Goal: Book appointment/travel/reservation

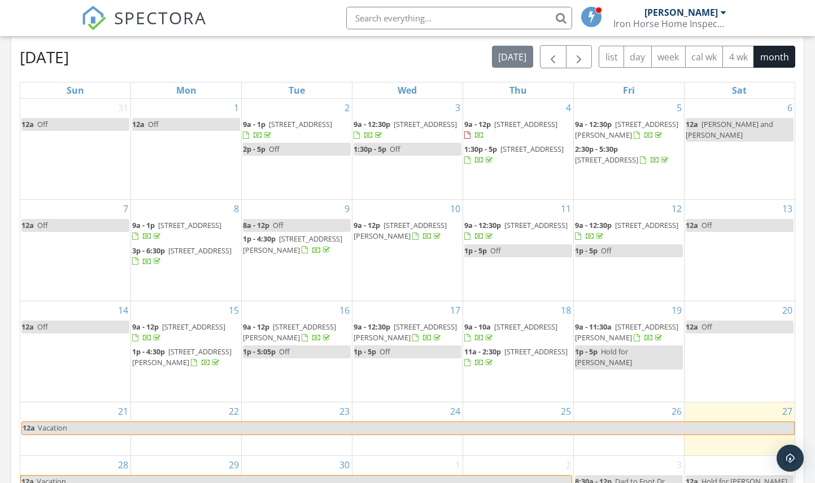
scroll to position [503, 0]
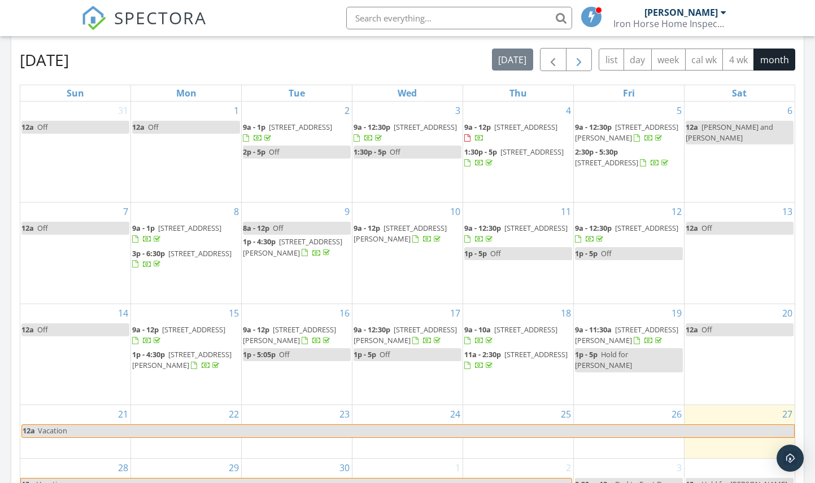
click at [586, 63] on button "button" at bounding box center [579, 59] width 27 height 23
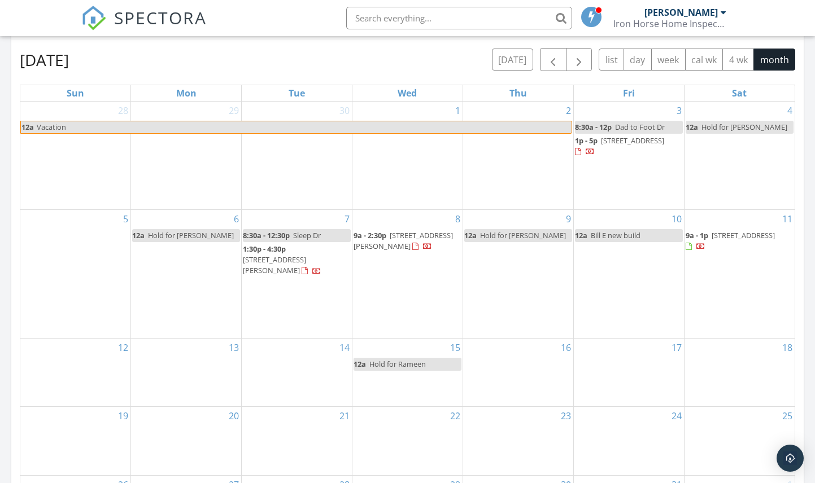
click at [211, 229] on link "12a Hold for [PERSON_NAME]" at bounding box center [186, 235] width 108 height 13
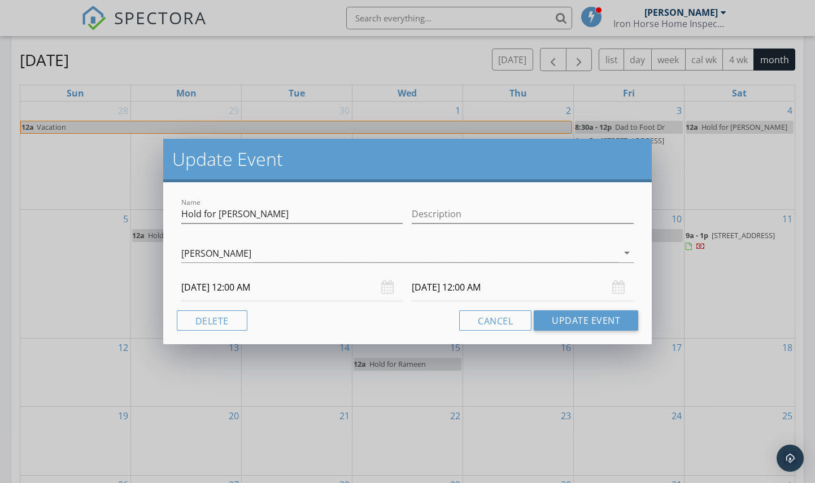
click at [241, 294] on input "[DATE] 12:00 AM" at bounding box center [292, 288] width 222 height 28
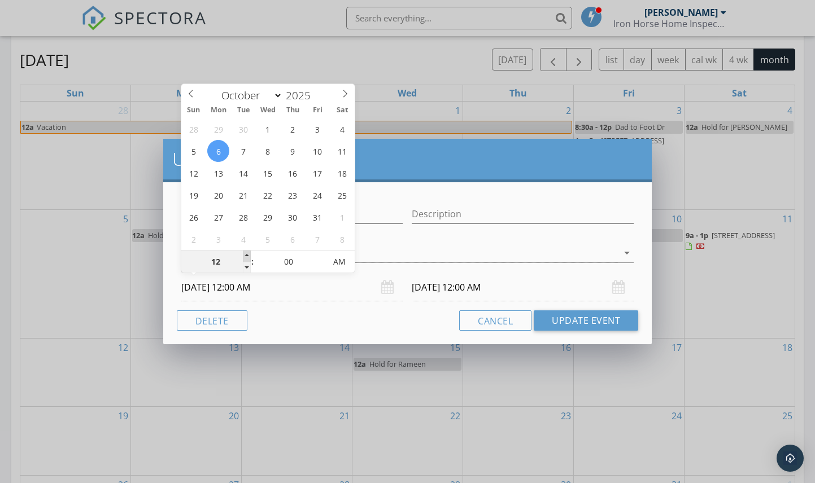
type input "01"
type input "[DATE] 1:00 AM"
click at [244, 254] on span at bounding box center [247, 256] width 8 height 11
type input "01"
type input "[DATE] 1:00 AM"
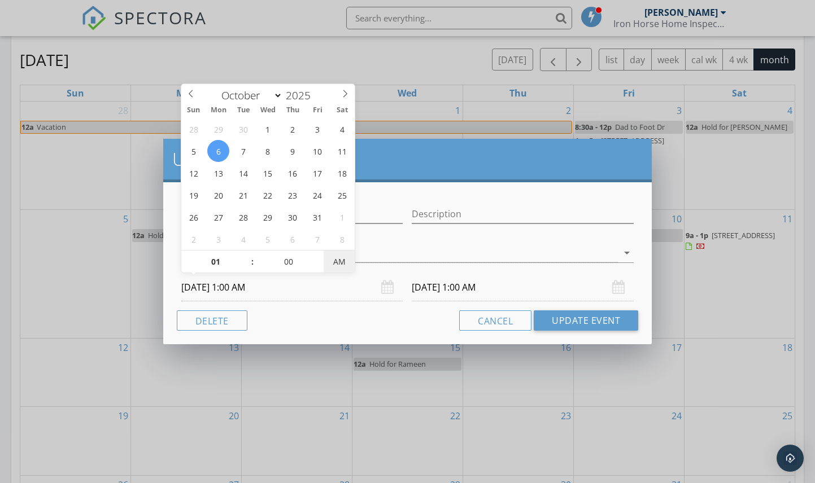
type input "[DATE] 1:00 PM"
click at [390, 316] on div "Cancel Update Event" at bounding box center [408, 321] width 462 height 20
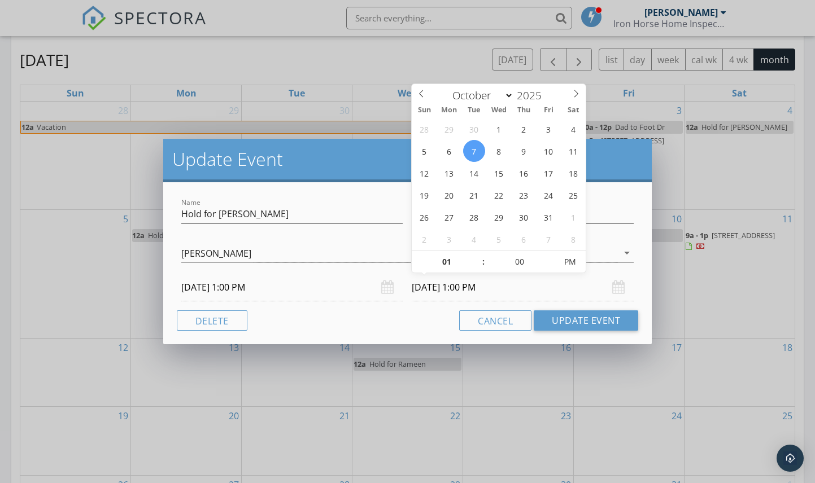
click at [435, 281] on input "[DATE] 1:00 PM" at bounding box center [523, 288] width 222 height 28
type input "[DATE] 1:00 PM"
type input "02"
type input "[DATE] 2:00 PM"
click at [480, 257] on span at bounding box center [478, 256] width 8 height 11
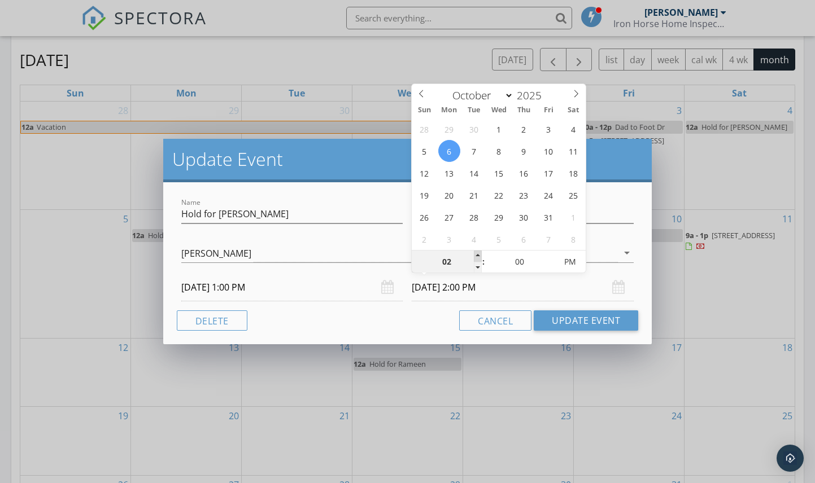
type input "03"
type input "[DATE] 3:00 PM"
click at [480, 257] on span at bounding box center [478, 256] width 8 height 11
type input "04"
type input "[DATE] 4:00 PM"
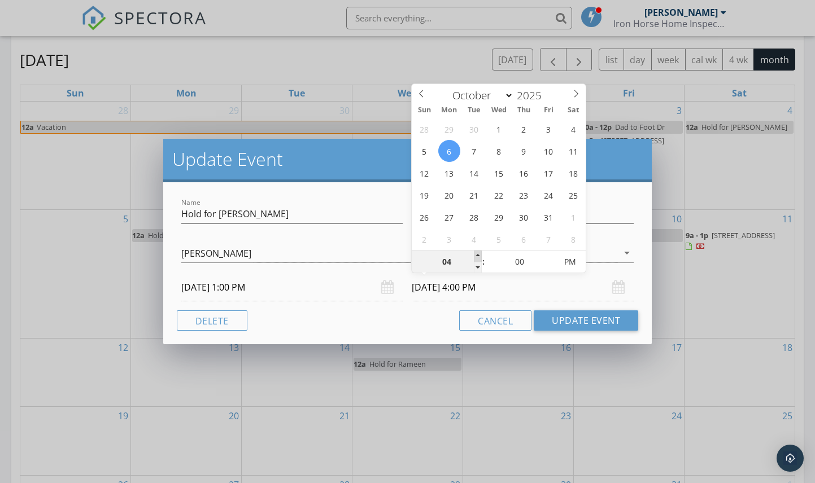
click at [480, 257] on span at bounding box center [478, 256] width 8 height 11
type input "05"
type input "[DATE] 5:00 PM"
click at [480, 257] on span at bounding box center [478, 256] width 8 height 11
click at [411, 330] on div "Cancel Update Event" at bounding box center [408, 321] width 462 height 20
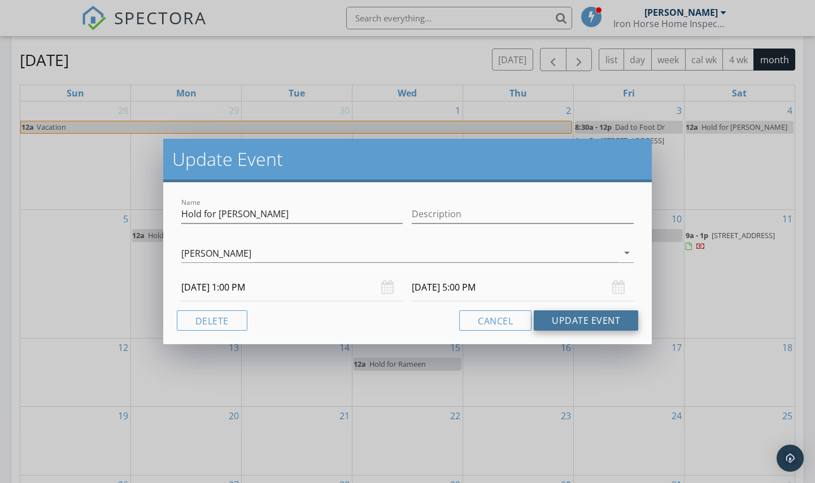
click at [570, 315] on button "Update Event" at bounding box center [586, 321] width 104 height 20
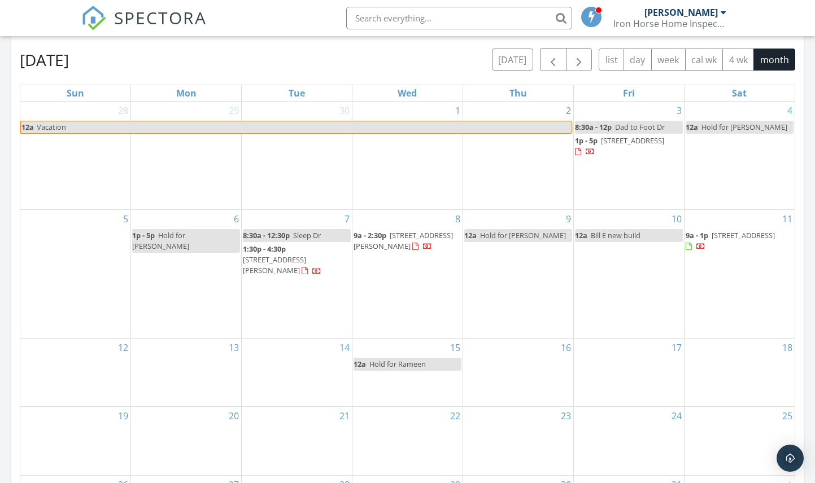
click at [177, 215] on div "6 1p - 5p Hold for [PERSON_NAME]" at bounding box center [186, 274] width 110 height 128
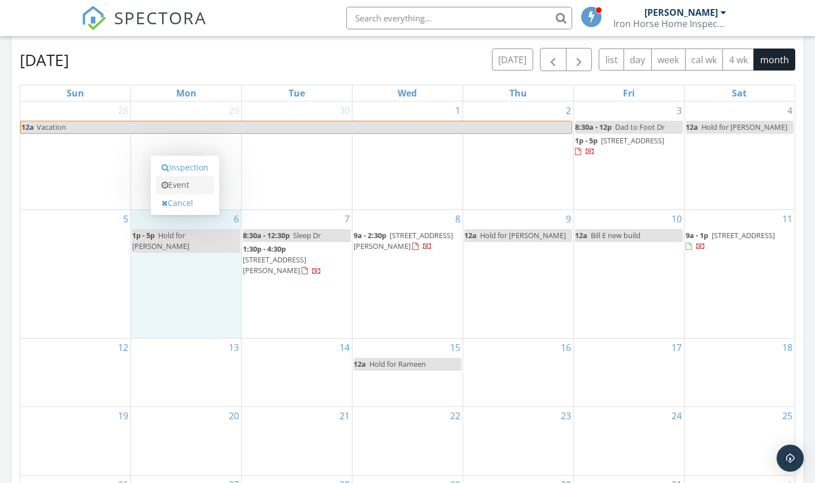
click at [176, 190] on link "Event" at bounding box center [185, 185] width 58 height 18
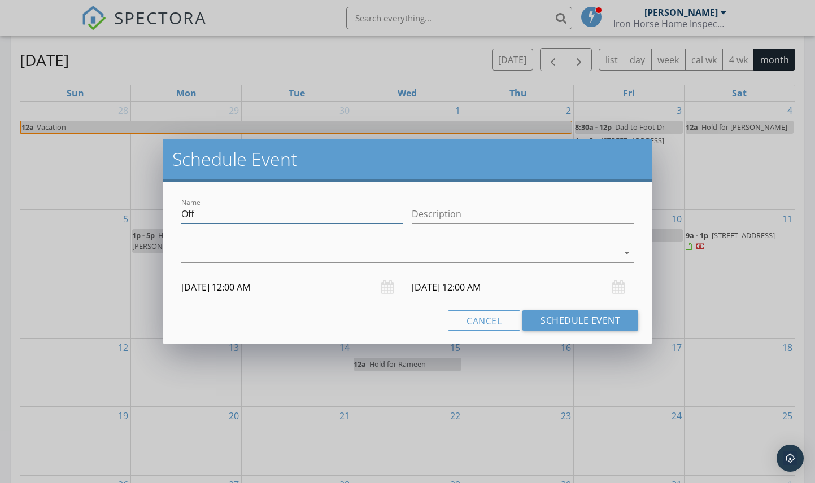
click at [216, 211] on input "Off" at bounding box center [292, 214] width 222 height 19
type input "Hold [PERSON_NAME]"
click at [242, 248] on div at bounding box center [399, 253] width 437 height 19
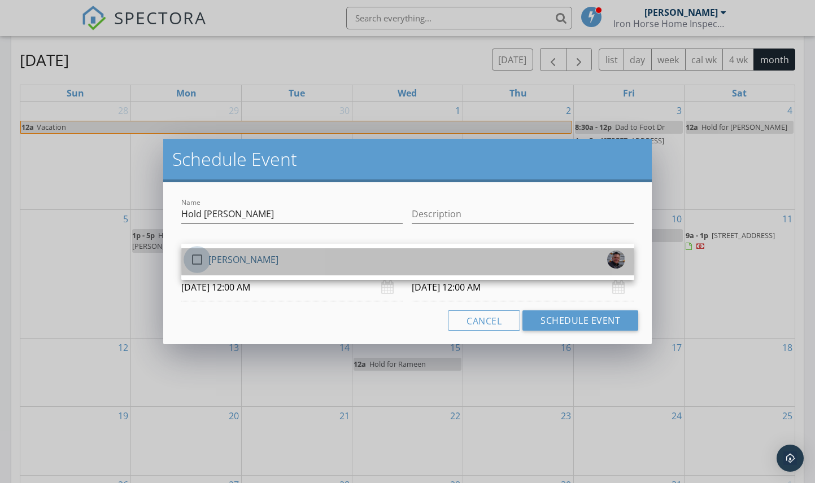
click at [202, 261] on div at bounding box center [196, 259] width 19 height 19
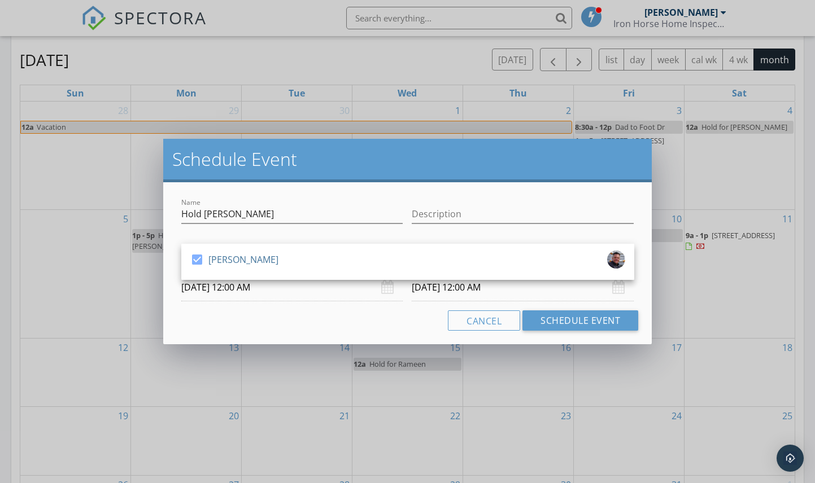
click at [244, 288] on input "[DATE] 12:00 AM" at bounding box center [292, 288] width 222 height 28
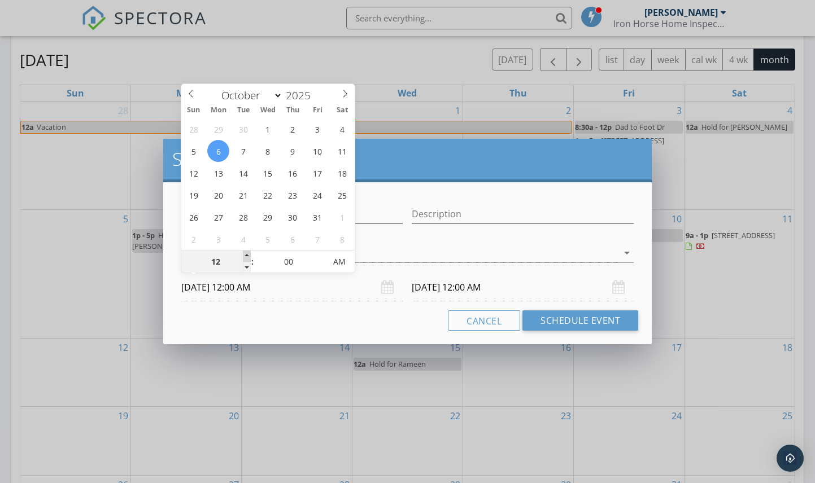
type input "01"
type input "[DATE] 1:00 AM"
click at [245, 256] on span at bounding box center [247, 256] width 8 height 11
type input "02"
type input "[DATE] 2:00 AM"
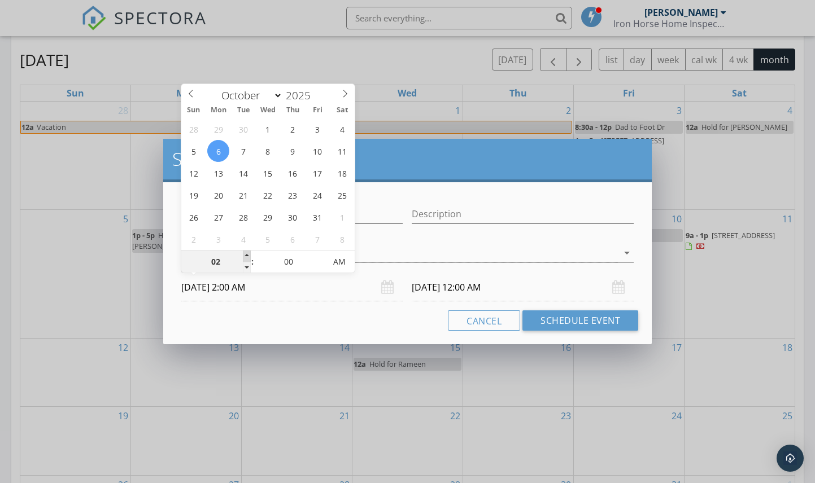
click at [245, 256] on span at bounding box center [247, 256] width 8 height 11
type input "03"
type input "[DATE] 3:00 AM"
click at [245, 256] on span at bounding box center [247, 256] width 8 height 11
type input "04"
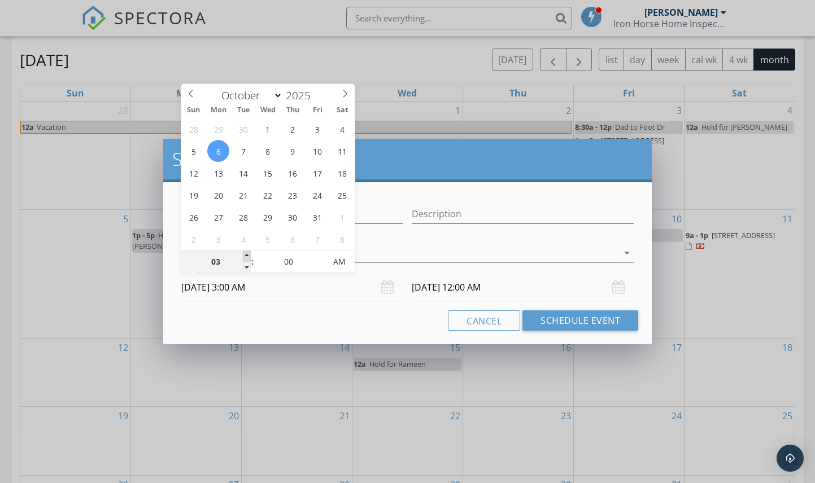
type input "[DATE] 4:00 AM"
click at [245, 256] on span at bounding box center [247, 256] width 8 height 11
type input "04"
type input "[DATE] 4:00 AM"
type input "05"
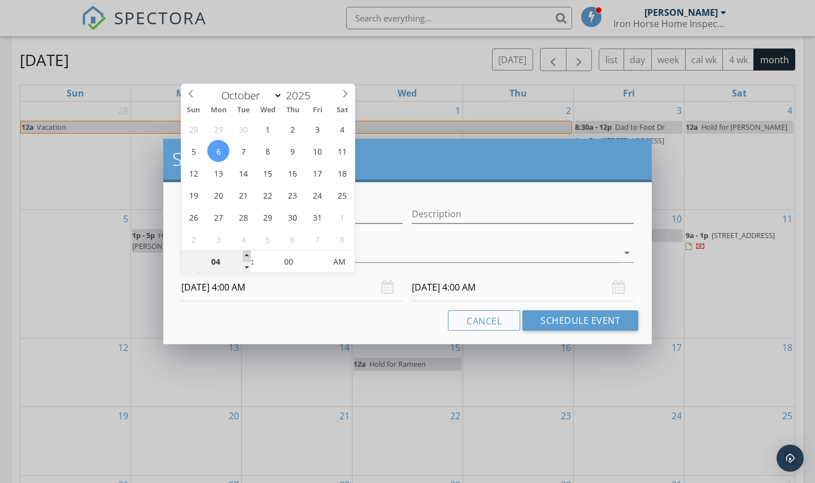
type input "[DATE] 5:00 AM"
click at [245, 256] on span at bounding box center [247, 256] width 8 height 11
type input "05"
type input "[DATE] 5:00 AM"
type input "06"
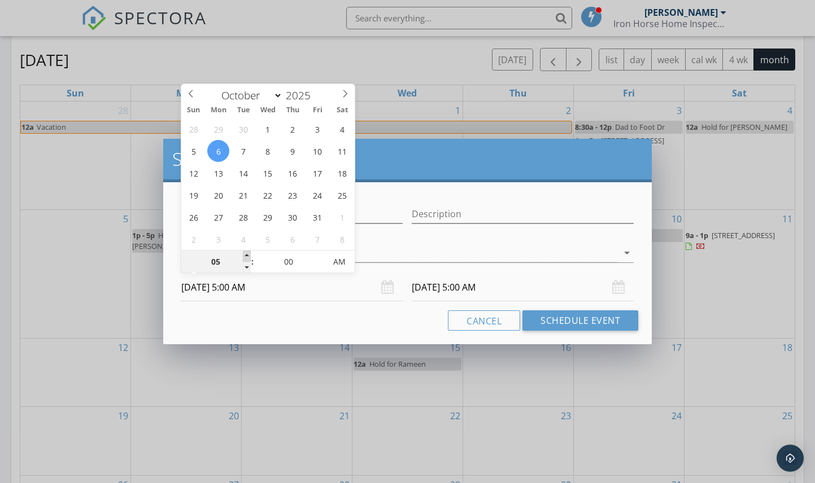
type input "[DATE] 6:00 AM"
click at [245, 256] on span at bounding box center [247, 256] width 8 height 11
type input "06"
type input "[DATE] 6:00 AM"
type input "07"
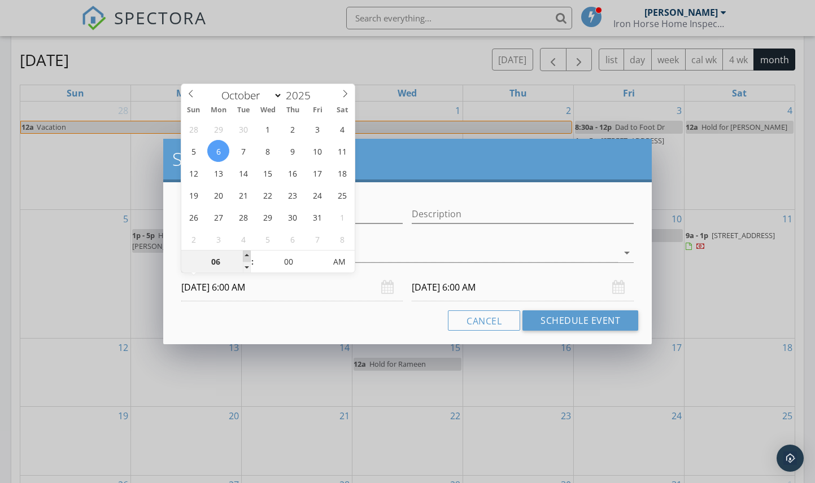
type input "[DATE] 7:00 AM"
click at [245, 256] on span at bounding box center [247, 256] width 8 height 11
type input "07"
type input "[DATE] 7:00 AM"
type input "08"
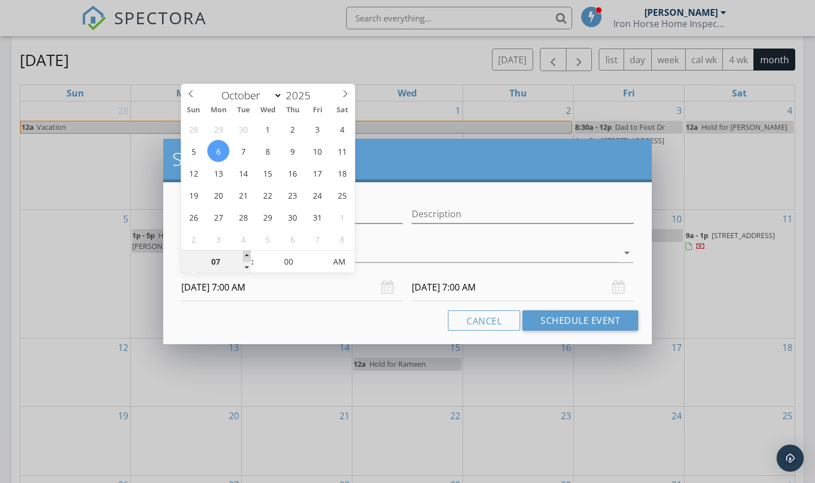
type input "[DATE] 8:00 AM"
click at [245, 256] on span at bounding box center [247, 256] width 8 height 11
type input "08"
click at [304, 316] on div "Cancel Schedule Event" at bounding box center [408, 321] width 462 height 20
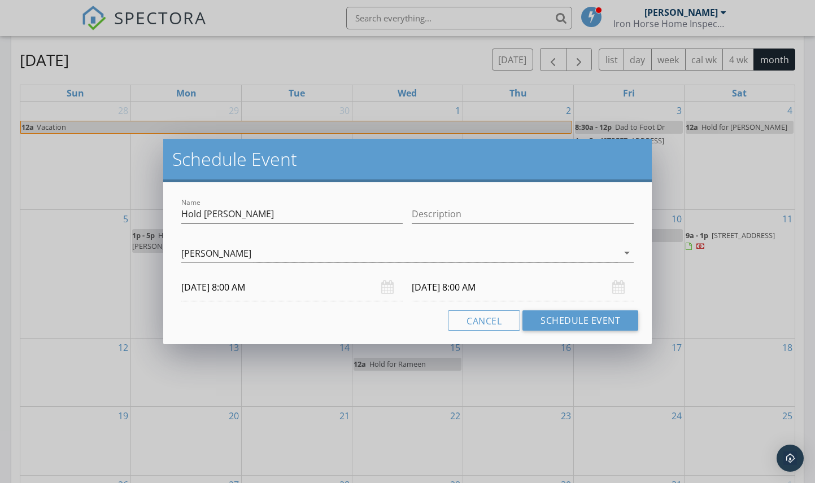
click at [441, 290] on input "[DATE] 8:00 AM" at bounding box center [523, 288] width 222 height 28
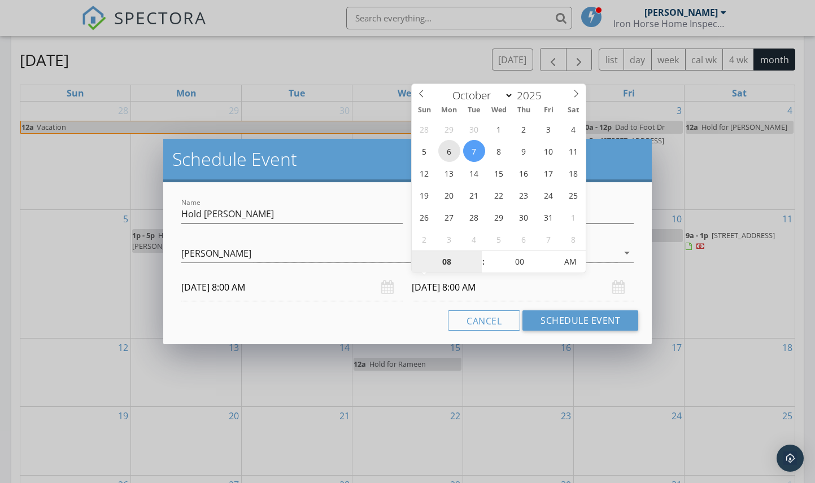
type input "[DATE] 8:00 AM"
type input "09"
type input "[DATE] 9:00 AM"
click at [476, 255] on span at bounding box center [478, 256] width 8 height 11
type input "10"
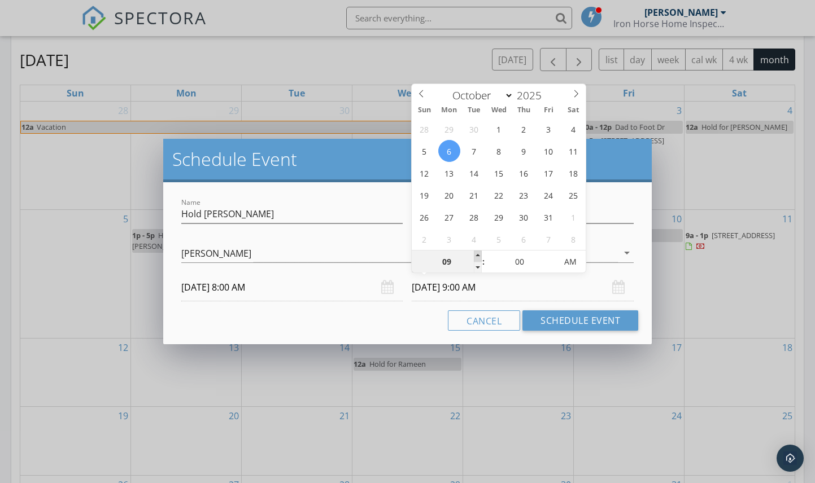
type input "[DATE] 10:00 AM"
click at [476, 255] on span at bounding box center [478, 256] width 8 height 11
type input "11"
type input "[DATE] 11:00 AM"
click at [476, 255] on span at bounding box center [478, 256] width 8 height 11
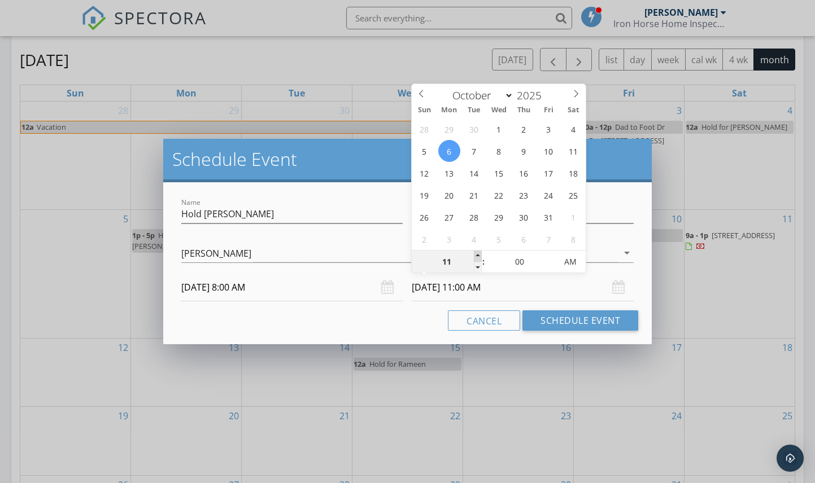
type input "12"
type input "[DATE] 12:00 PM"
click at [475, 255] on span at bounding box center [478, 256] width 8 height 11
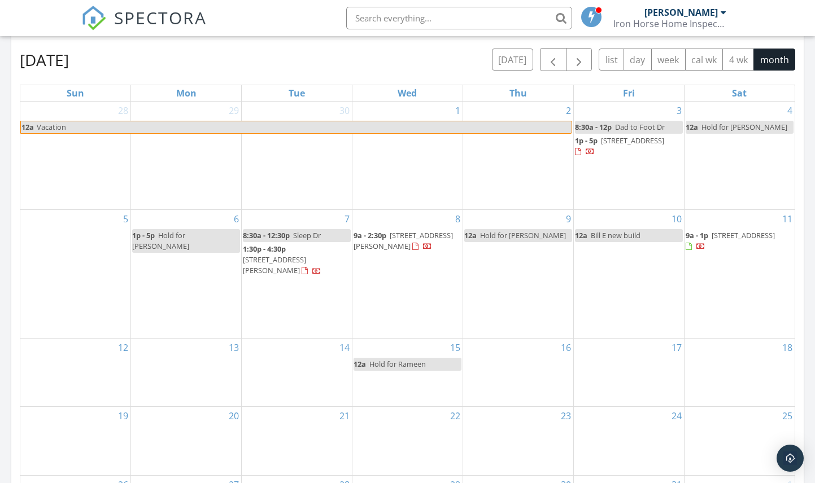
click at [374, 347] on div at bounding box center [407, 241] width 815 height 483
click at [165, 265] on div "6 1p - 5p Hold for [PERSON_NAME]" at bounding box center [186, 274] width 110 height 128
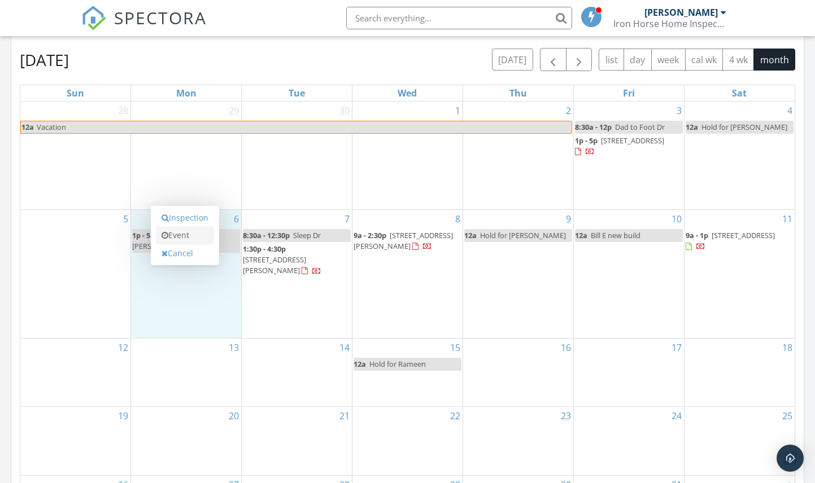
click at [164, 237] on icon at bounding box center [165, 236] width 7 height 8
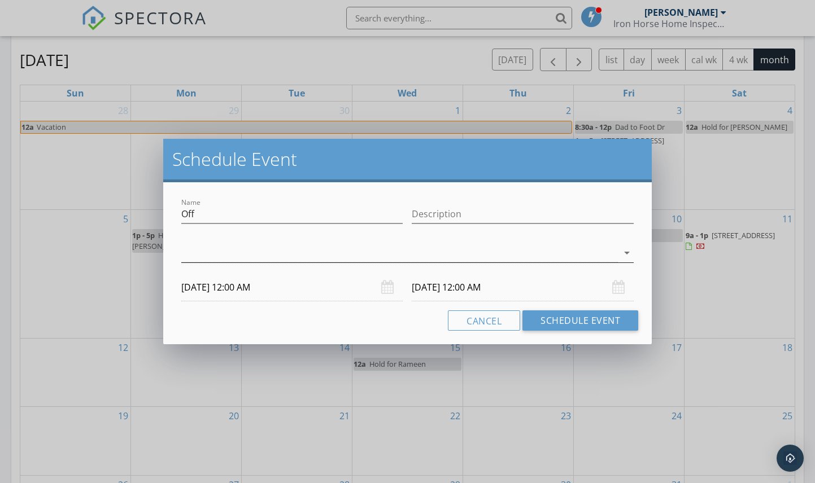
click at [206, 252] on div at bounding box center [399, 253] width 437 height 19
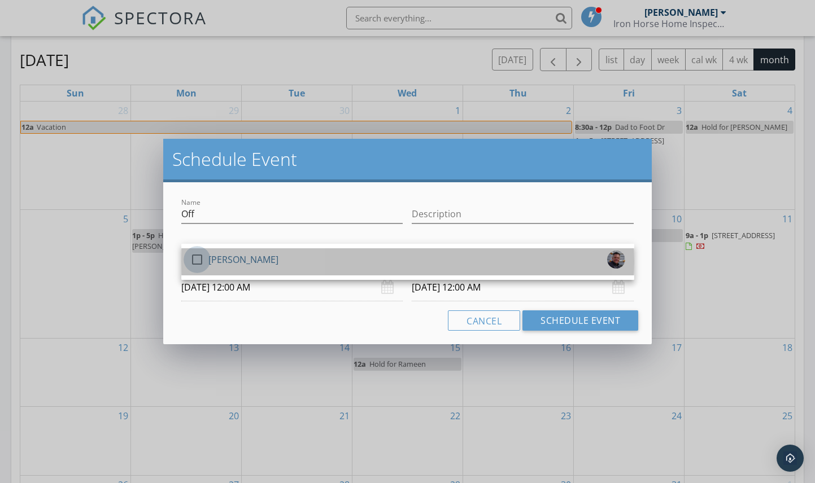
click at [195, 260] on div at bounding box center [196, 259] width 19 height 19
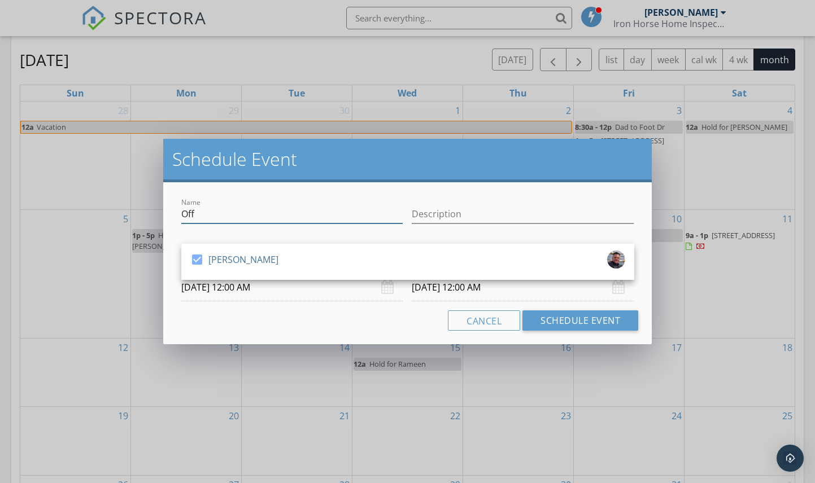
click at [199, 215] on input "Off" at bounding box center [292, 214] width 222 height 19
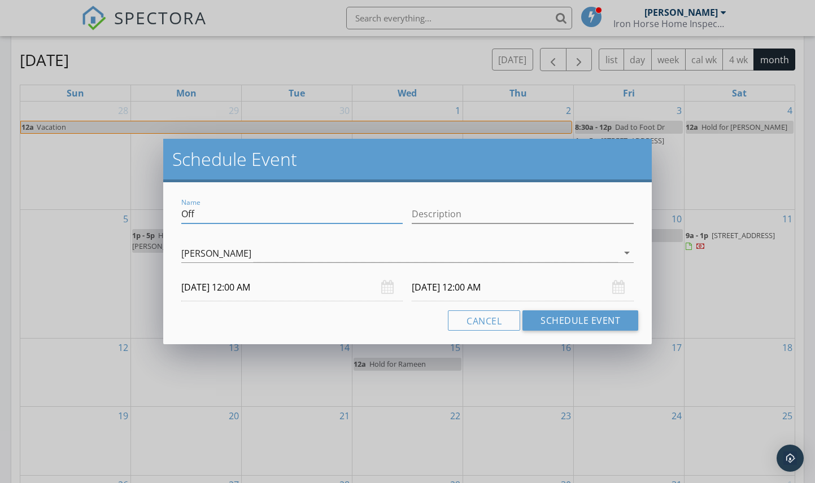
click at [199, 215] on input "Off" at bounding box center [292, 214] width 222 height 19
type input "Hold for [PERSON_NAME]"
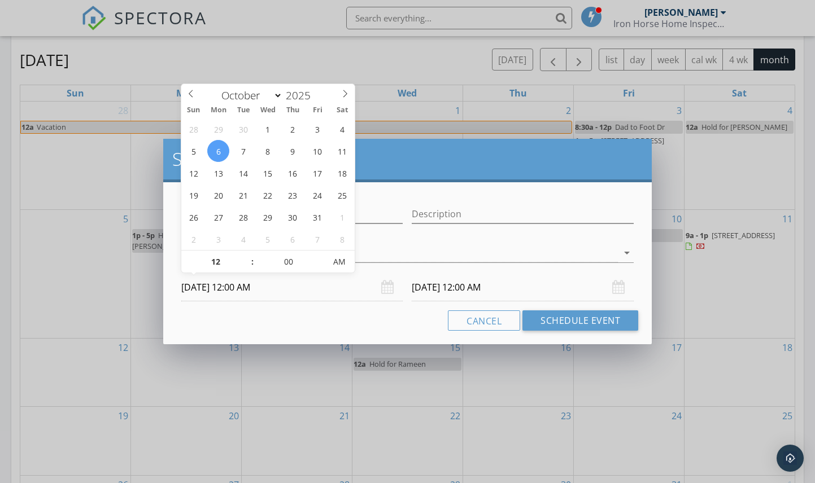
click at [237, 284] on input "[DATE] 12:00 AM" at bounding box center [292, 288] width 222 height 28
type input "01"
type input "[DATE] 1:00 AM"
click at [247, 252] on span at bounding box center [247, 256] width 8 height 11
type input "[DATE] 1:00 AM"
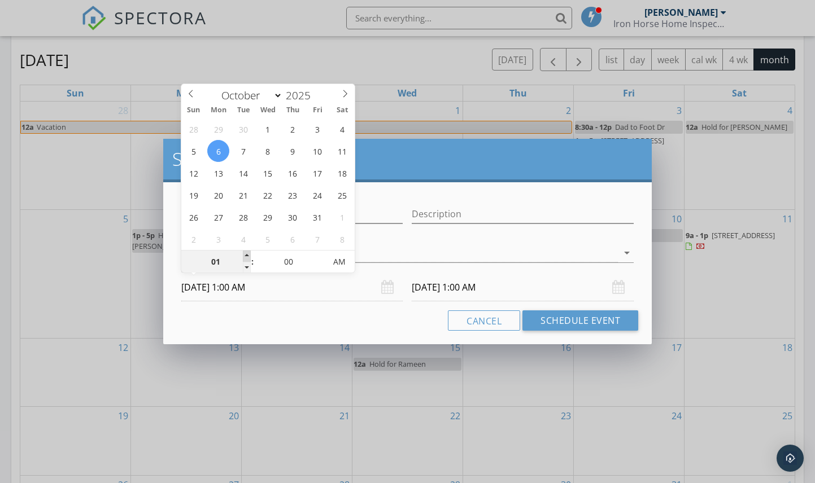
type input "02"
type input "[DATE] 2:00 AM"
click at [247, 252] on span at bounding box center [247, 256] width 8 height 11
type input "03"
type input "[DATE] 3:00 AM"
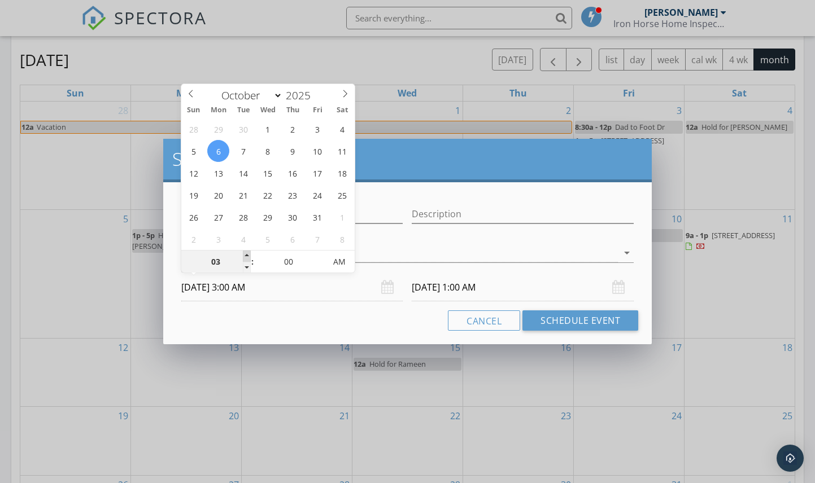
click at [247, 252] on span at bounding box center [247, 256] width 8 height 11
type input "04"
type input "[DATE] 4:00 AM"
click at [247, 252] on span at bounding box center [247, 256] width 8 height 11
type input "[DATE] 4:00 AM"
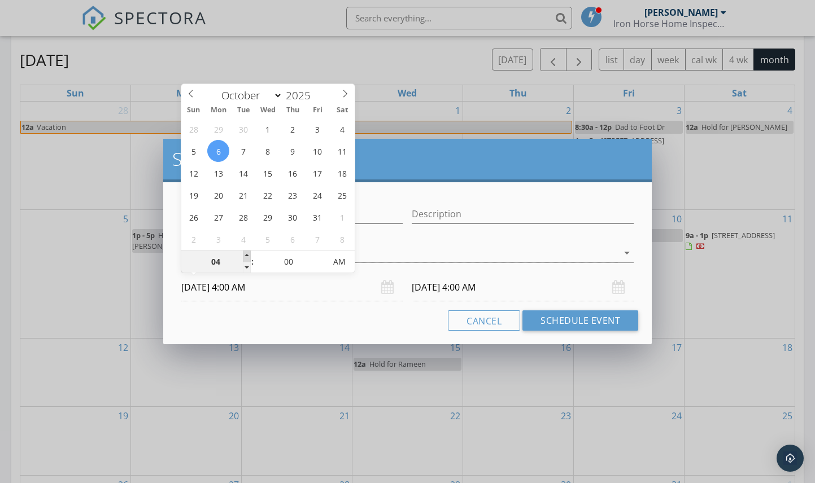
type input "05"
type input "[DATE] 5:00 AM"
click at [247, 252] on span at bounding box center [247, 256] width 8 height 11
type input "[DATE] 5:00 AM"
type input "06"
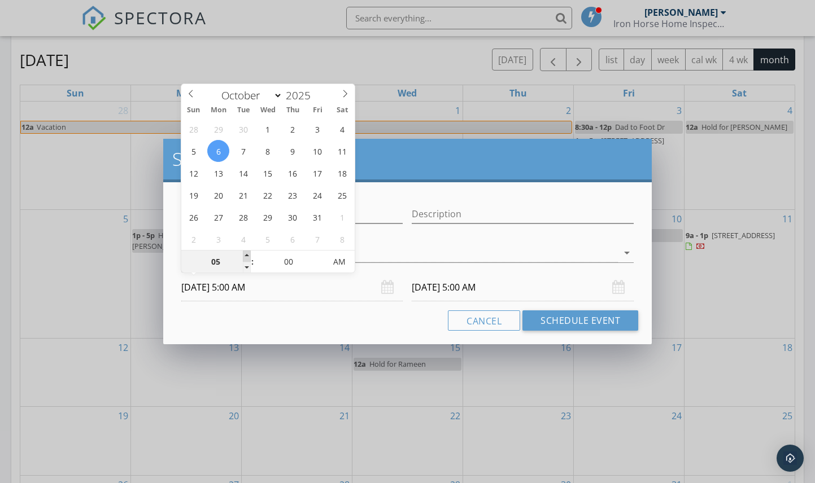
type input "[DATE] 6:00 AM"
click at [247, 252] on span at bounding box center [247, 256] width 8 height 11
type input "[DATE] 6:00 AM"
type input "07"
type input "[DATE] 7:00 AM"
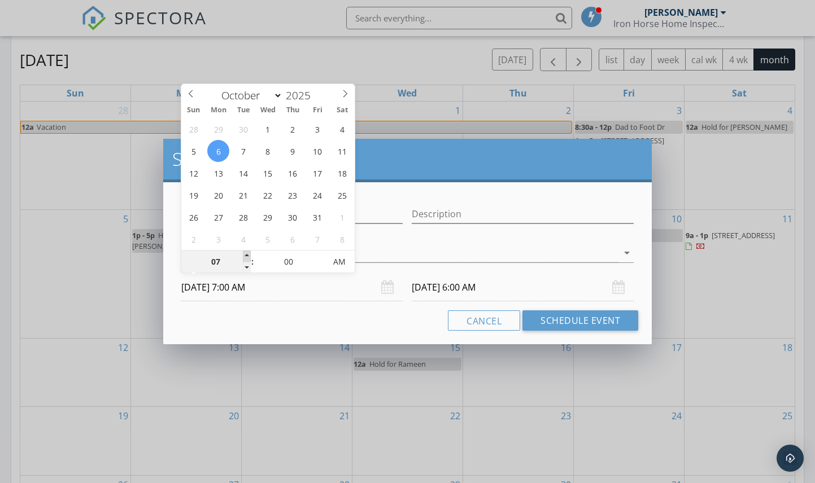
click at [247, 252] on span at bounding box center [247, 256] width 8 height 11
type input "07"
type input "[DATE] 7:00 AM"
type input "08"
type input "[DATE] 8:00 AM"
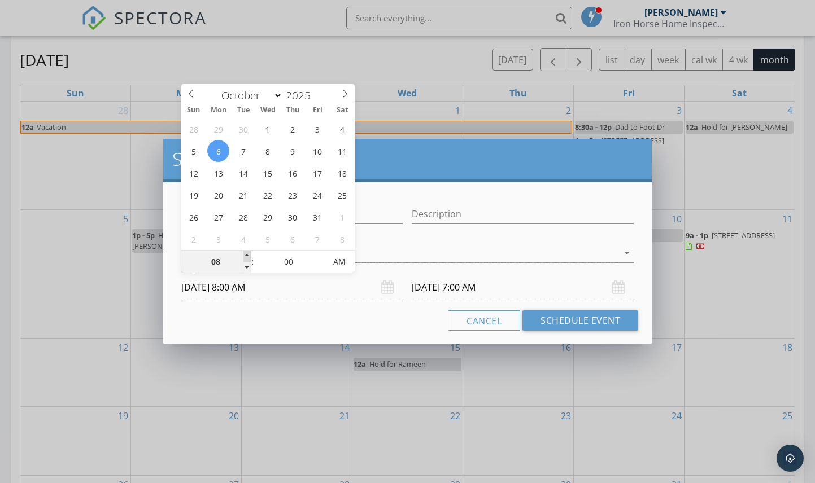
click at [247, 252] on span at bounding box center [247, 256] width 8 height 11
type input "08"
click at [294, 300] on input "[DATE] 8:00 AM" at bounding box center [292, 288] width 222 height 28
click at [323, 324] on div "Cancel Schedule Event" at bounding box center [408, 321] width 462 height 20
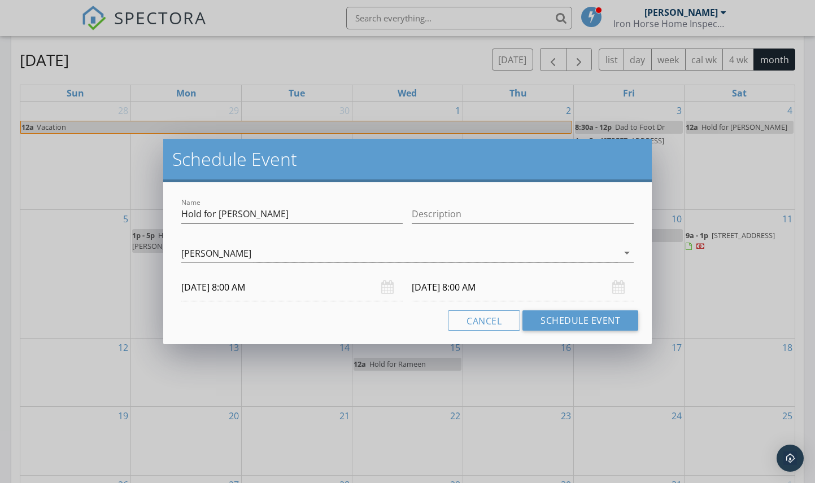
click at [434, 282] on input "[DATE] 8:00 AM" at bounding box center [523, 288] width 222 height 28
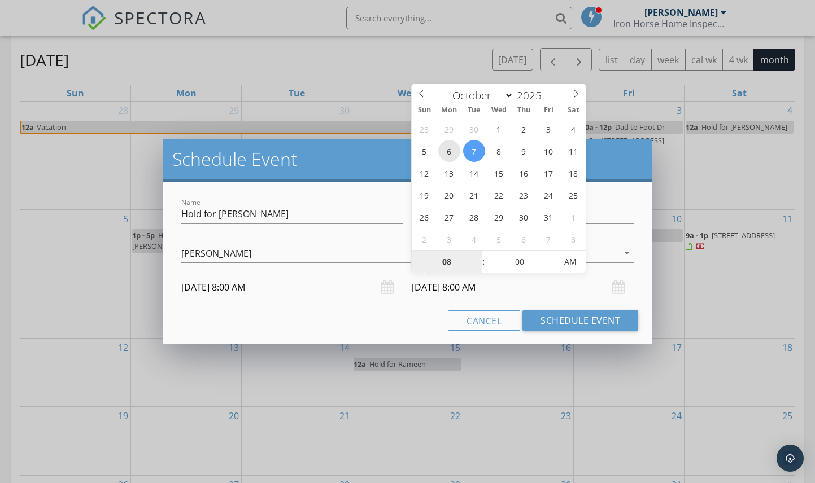
type input "[DATE] 8:00 AM"
type input "09"
type input "[DATE] 9:00 AM"
click at [477, 256] on span at bounding box center [478, 256] width 8 height 11
type input "10"
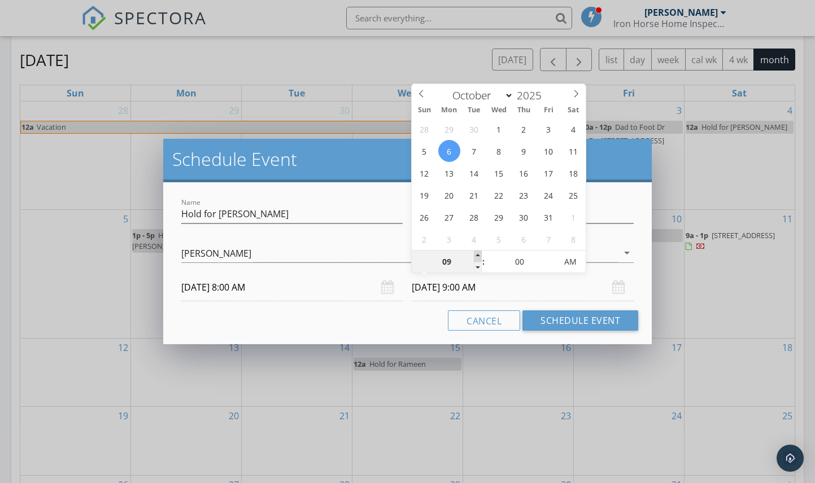
type input "[DATE] 10:00 AM"
click at [477, 256] on span at bounding box center [478, 256] width 8 height 11
type input "11"
type input "[DATE] 11:00 AM"
click at [477, 256] on span at bounding box center [478, 256] width 8 height 11
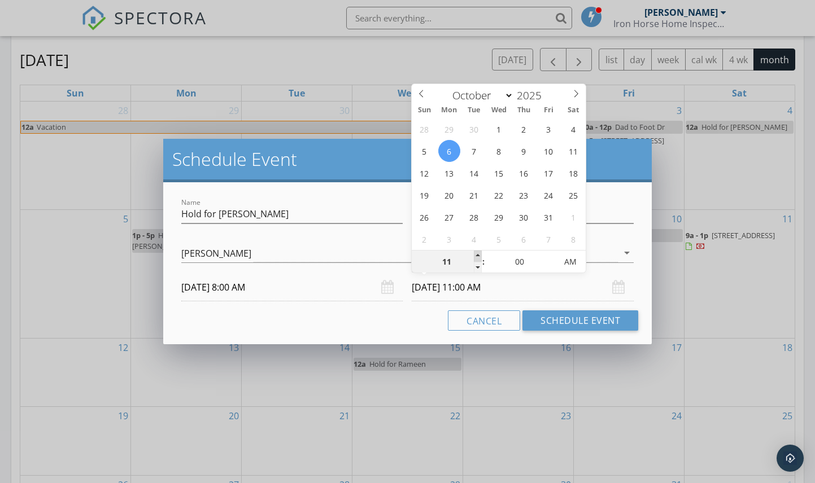
type input "12"
type input "[DATE] 12:00 PM"
click at [477, 256] on span at bounding box center [478, 256] width 8 height 11
click at [398, 321] on div "Cancel Schedule Event" at bounding box center [408, 321] width 462 height 20
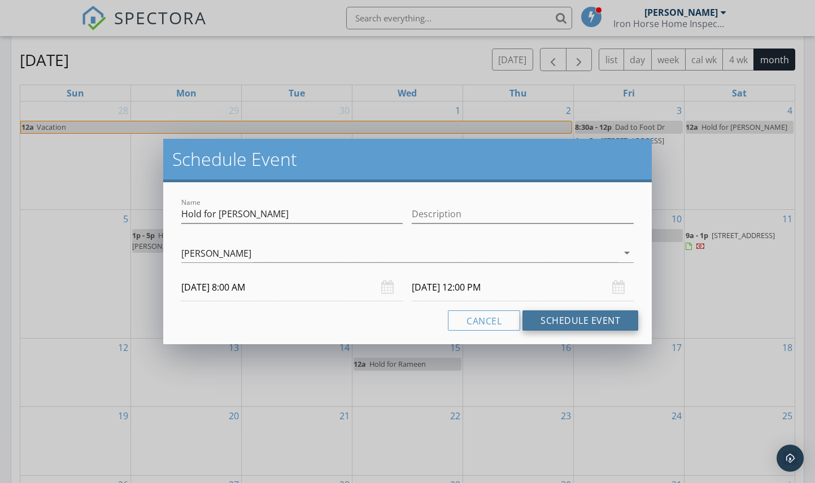
click at [570, 319] on button "Schedule Event" at bounding box center [580, 321] width 116 height 20
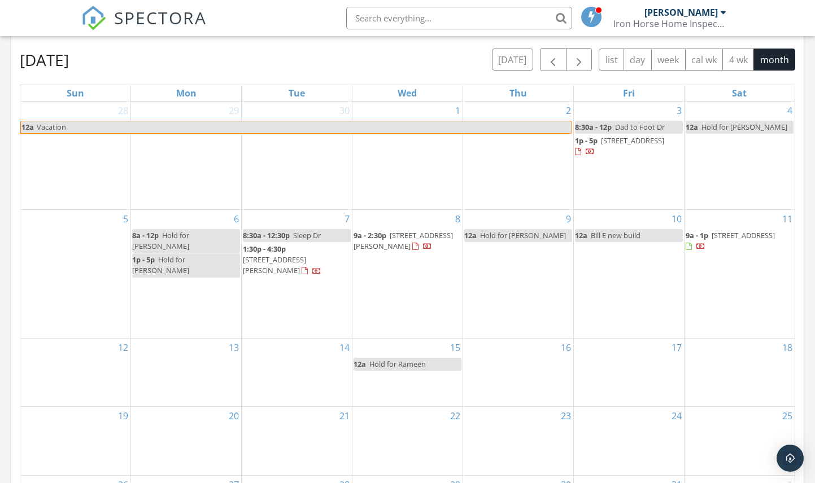
click at [388, 241] on span "[STREET_ADDRESS][PERSON_NAME]" at bounding box center [403, 240] width 99 height 21
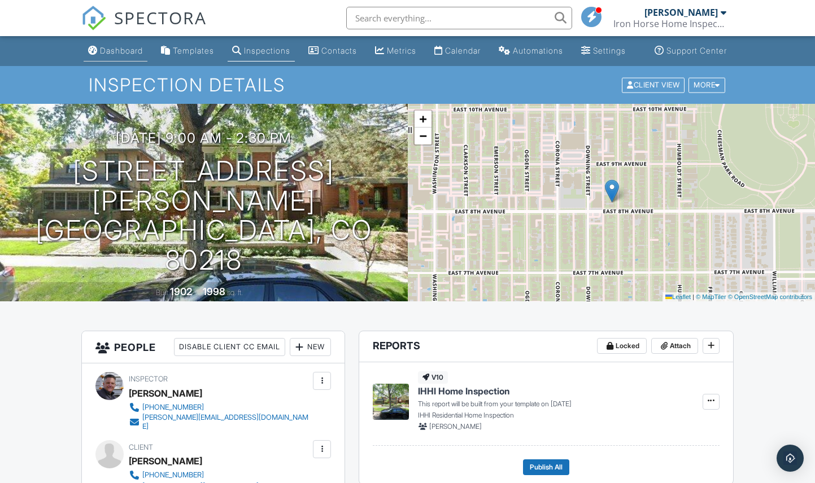
click at [97, 53] on div "Dashboard" at bounding box center [93, 50] width 10 height 9
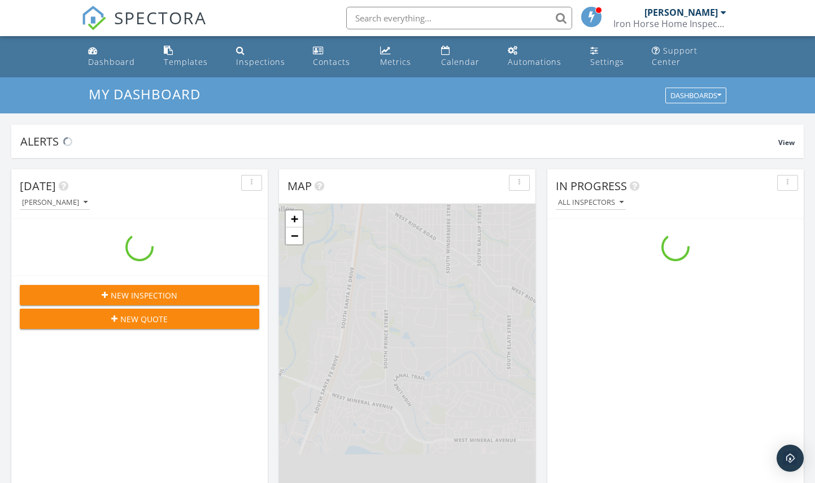
scroll to position [1028, 816]
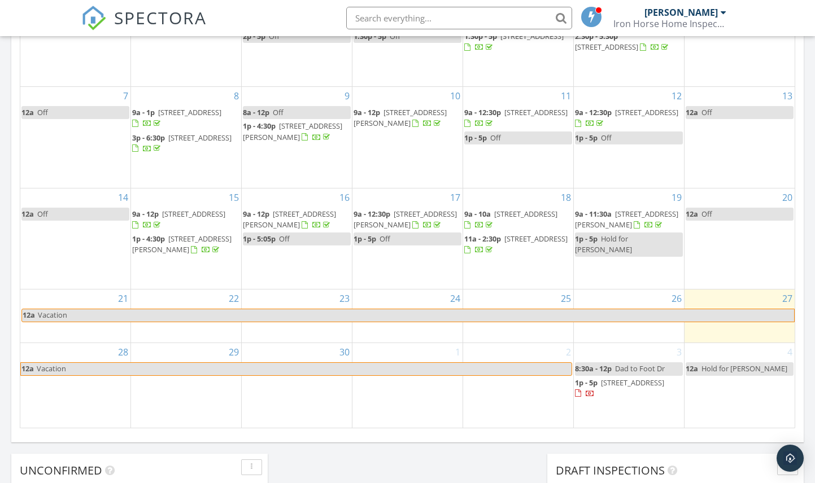
scroll to position [669, 0]
